Goal: Information Seeking & Learning: Learn about a topic

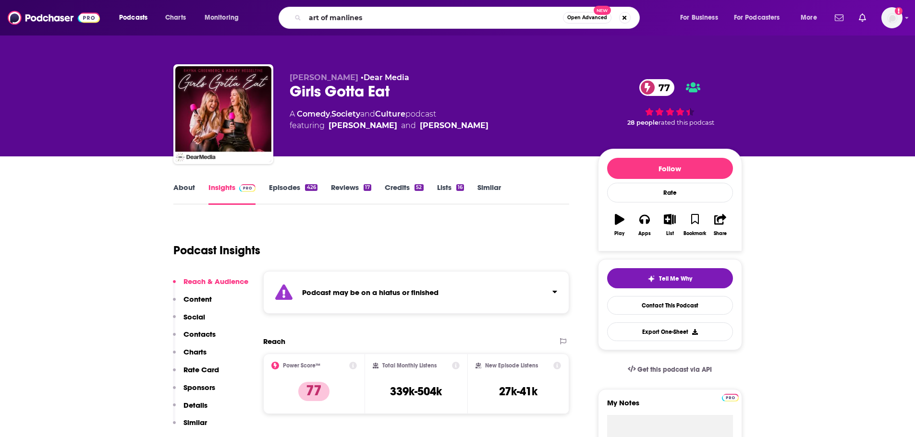
type input "art of manliness"
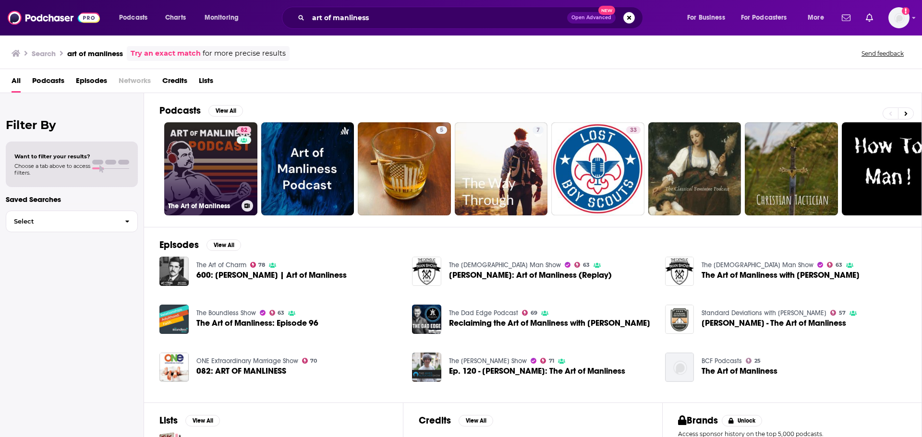
click at [209, 166] on link "82 The Art of Manliness" at bounding box center [210, 168] width 93 height 93
